Goal: Transaction & Acquisition: Book appointment/travel/reservation

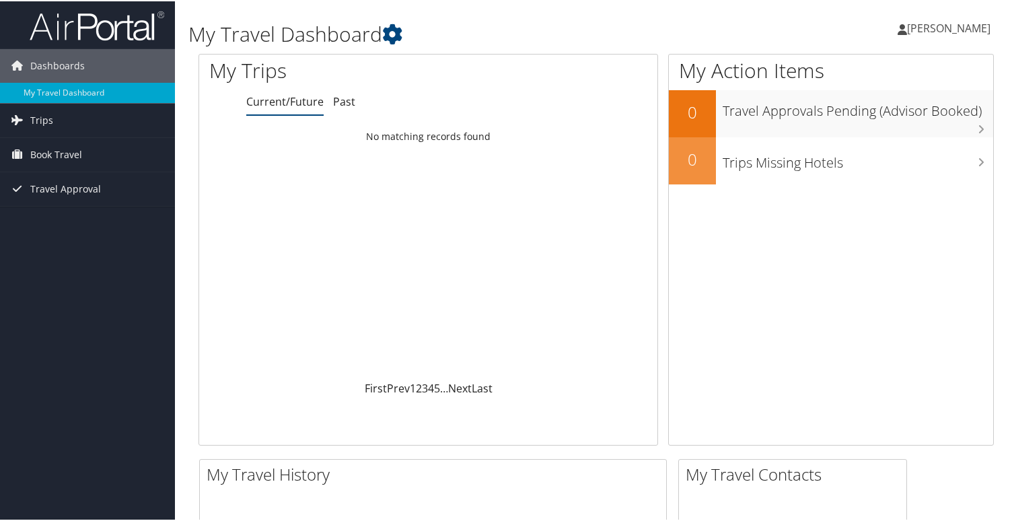
click at [40, 236] on div "Dashboards My Travel Dashboard Trips Current/Future Trips Past Trips Trips Miss…" at bounding box center [509, 508] width 1018 height 1017
click at [45, 147] on span "Book Travel" at bounding box center [56, 154] width 52 height 34
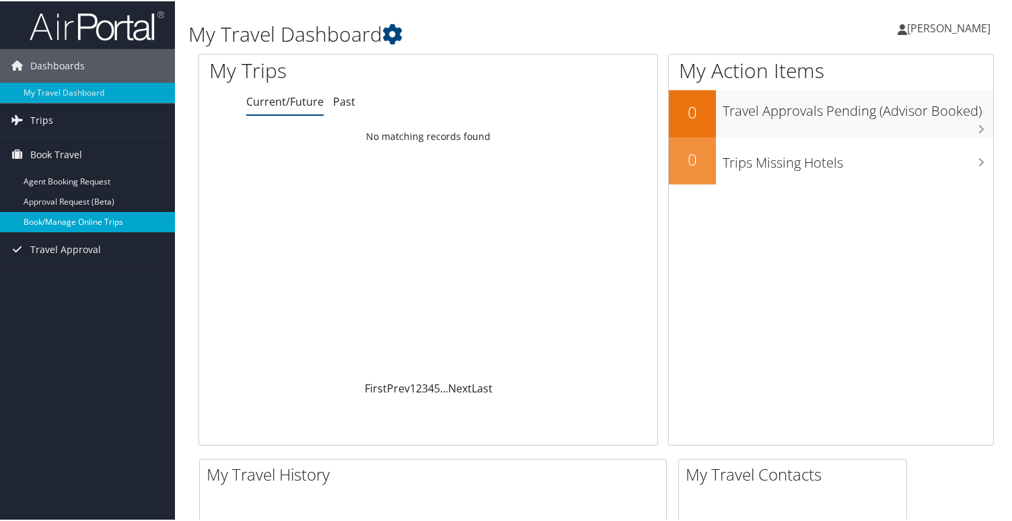
click at [44, 214] on link "Book/Manage Online Trips" at bounding box center [87, 221] width 175 height 20
click at [51, 216] on link "Book/Manage Online Trips" at bounding box center [87, 221] width 175 height 20
